Goal: Check status: Check status

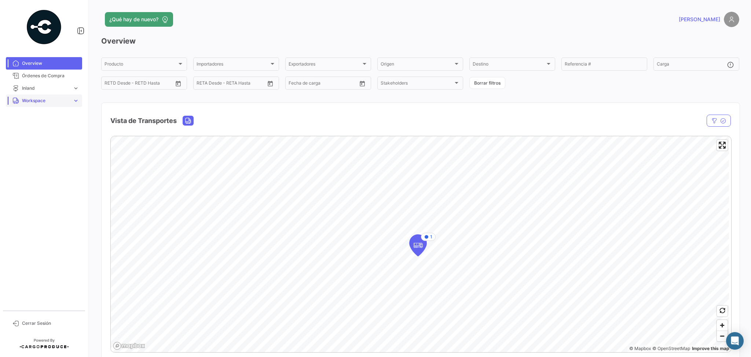
click at [48, 102] on span "Workspace" at bounding box center [46, 100] width 48 height 7
click at [26, 127] on span "Inland" at bounding box center [25, 128] width 13 height 7
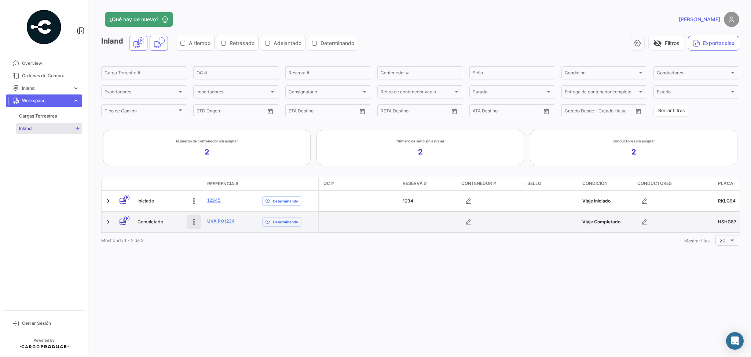
click at [195, 224] on icon at bounding box center [193, 221] width 7 height 7
click at [224, 222] on link "UVA PO1234" at bounding box center [220, 221] width 27 height 7
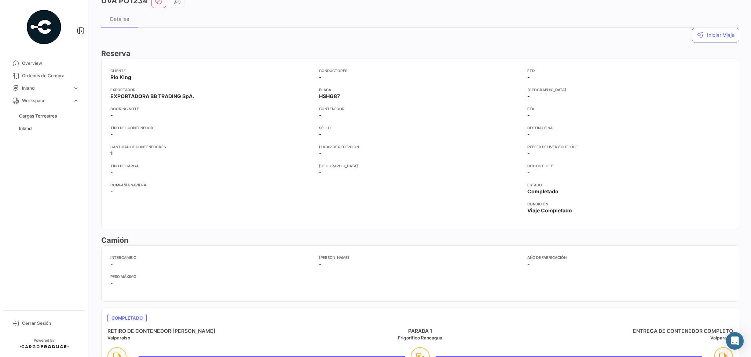
scroll to position [59, 0]
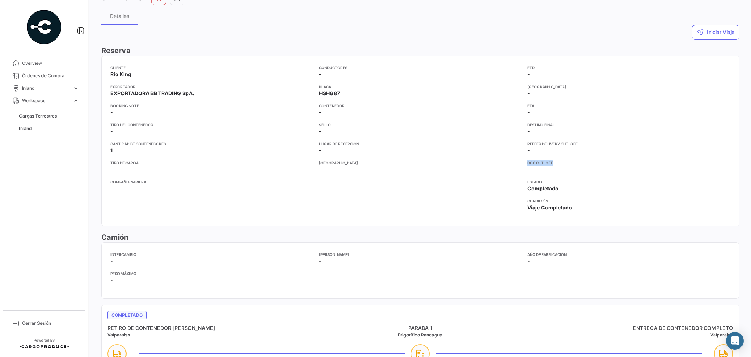
drag, startPoint x: 525, startPoint y: 162, endPoint x: 560, endPoint y: 159, distance: 35.4
click at [560, 159] on div "ETD - [GEOGRAPHIC_DATA] - ETA - Destino Final - Reefer Delivery Cut-Off - Doc C…" at bounding box center [628, 141] width 203 height 152
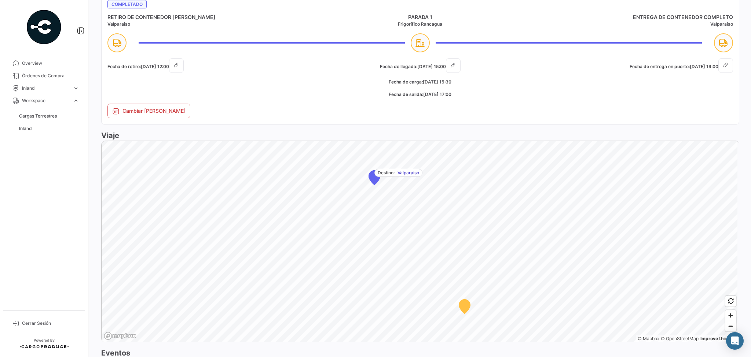
scroll to position [352, 0]
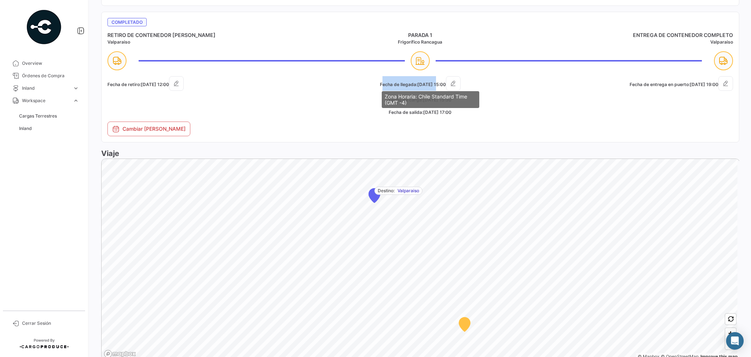
drag, startPoint x: 371, startPoint y: 83, endPoint x: 428, endPoint y: 82, distance: 56.8
click at [428, 82] on h5 "Fecha de llegada: [DATE] 15:00" at bounding box center [420, 83] width 209 height 15
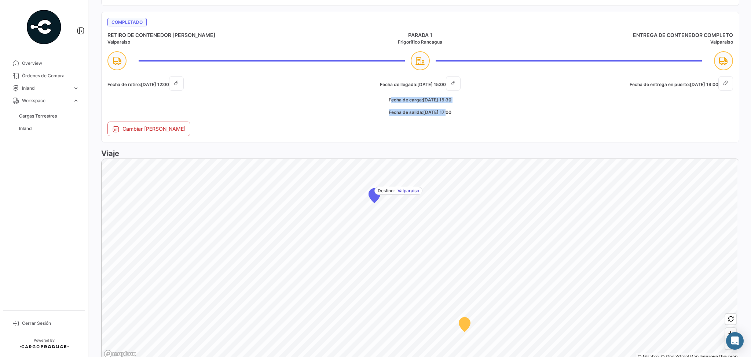
drag, startPoint x: 377, startPoint y: 100, endPoint x: 439, endPoint y: 103, distance: 62.0
click at [439, 103] on div "Fecha de llegada: [DATE] 15:00 Fecha de carga: [DATE] 15:30 Fecha de salida: [D…" at bounding box center [420, 98] width 209 height 45
click at [474, 111] on h5 "Fecha de salida: [DATE] 17:00" at bounding box center [420, 112] width 209 height 7
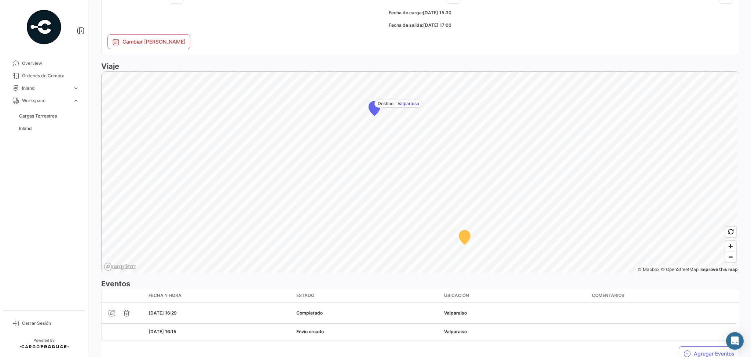
scroll to position [440, 0]
click at [728, 246] on span "Zoom in" at bounding box center [730, 245] width 11 height 11
click at [480, 276] on div "Iniciar Viaje Reserva Cliente Rio [PERSON_NAME] Exportador EXPORTADORA BB TRADI…" at bounding box center [420, 5] width 638 height 723
click at [392, 62] on div "Viaje Origen: Valparaiso Destino: Valparaiso © Mapbox © OpenStreetMap Improve t…" at bounding box center [420, 166] width 638 height 212
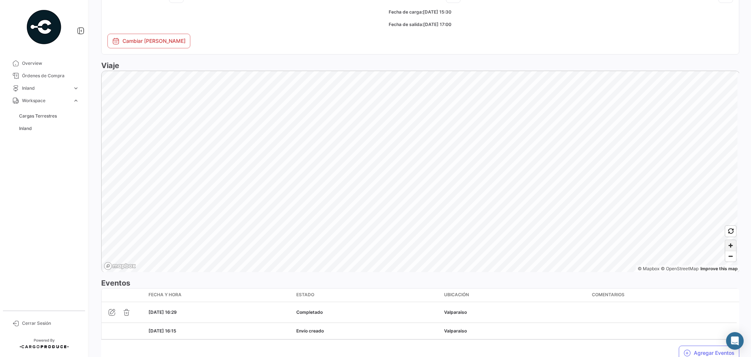
click at [730, 246] on span "Zoom in" at bounding box center [730, 245] width 11 height 11
click at [727, 245] on span "Zoom in" at bounding box center [730, 245] width 11 height 11
click at [728, 245] on span "Zoom in" at bounding box center [730, 245] width 11 height 11
click at [393, 111] on p "16:19" at bounding box center [374, 113] width 38 height 7
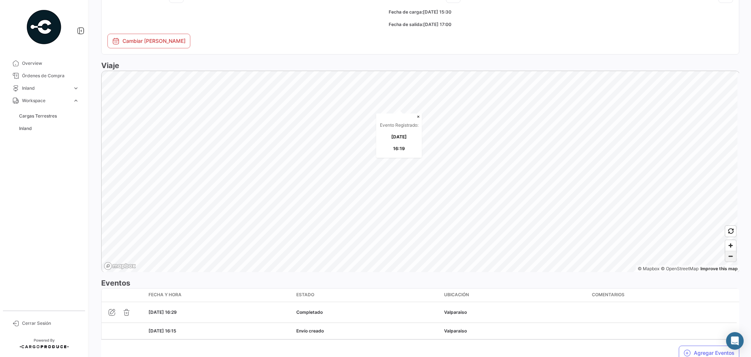
click at [730, 256] on span "Zoom out" at bounding box center [730, 256] width 11 height 10
click at [729, 256] on span "Zoom out" at bounding box center [730, 256] width 11 height 10
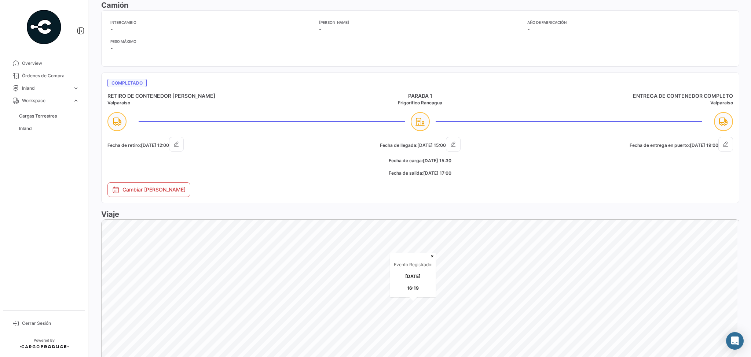
scroll to position [293, 0]
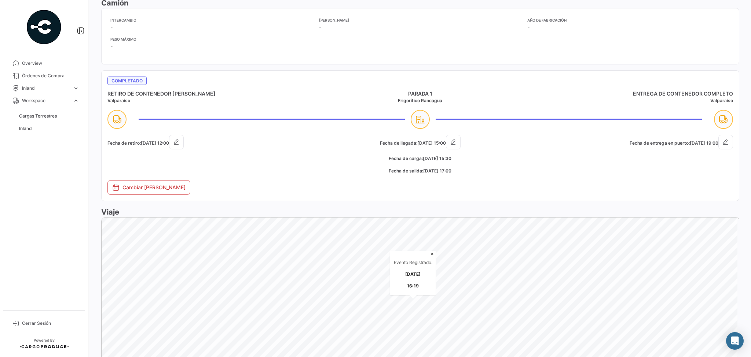
drag, startPoint x: 361, startPoint y: 133, endPoint x: 480, endPoint y: 166, distance: 123.2
click at [484, 178] on mat-card "Completado RETIRO DE CONTENEDOR [PERSON_NAME] PARADA 1 Frigorífico Rancagua ENT…" at bounding box center [420, 135] width 638 height 131
click at [478, 155] on h5 "Fecha de carga: [DATE] 15:30" at bounding box center [420, 158] width 209 height 7
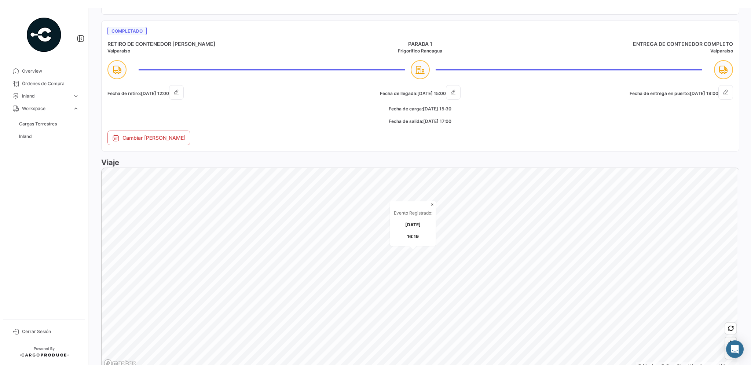
scroll to position [352, 0]
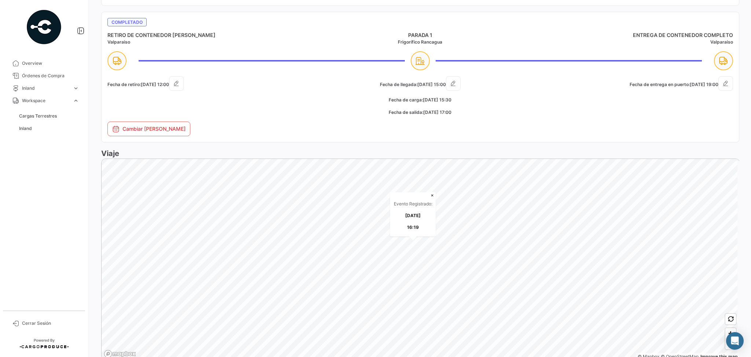
click at [526, 113] on div "Fecha de entrega en puerto: [DATE] 19:00" at bounding box center [628, 98] width 209 height 45
drag, startPoint x: 373, startPoint y: 83, endPoint x: 444, endPoint y: 69, distance: 72.5
click at [440, 83] on h5 "Fecha de llegada: [DATE] 15:00" at bounding box center [420, 83] width 209 height 15
drag, startPoint x: 379, startPoint y: 111, endPoint x: 456, endPoint y: 112, distance: 77.0
click at [456, 112] on h5 "Fecha de salida: [DATE] 17:00" at bounding box center [420, 112] width 209 height 7
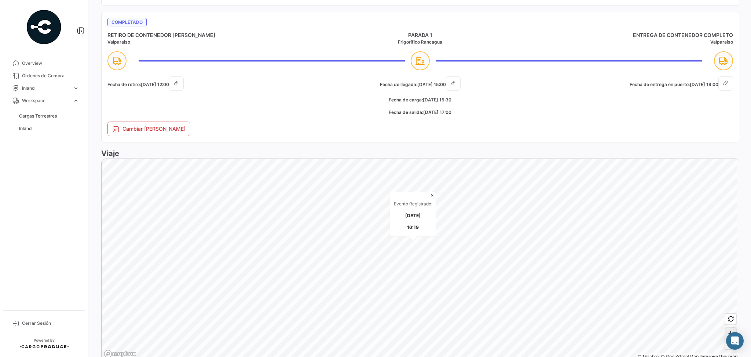
click at [726, 330] on span "Zoom in" at bounding box center [730, 333] width 11 height 11
